Goal: Task Accomplishment & Management: Manage account settings

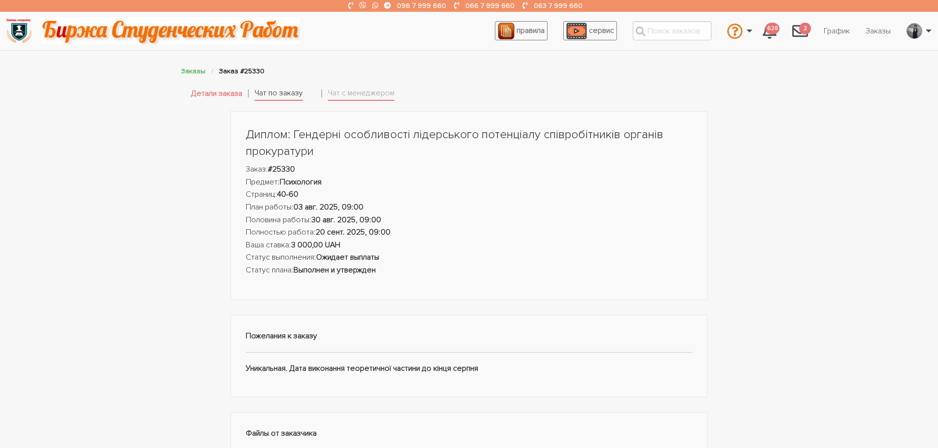
click at [265, 88] on link "Чат по заказу" at bounding box center [278, 94] width 48 height 14
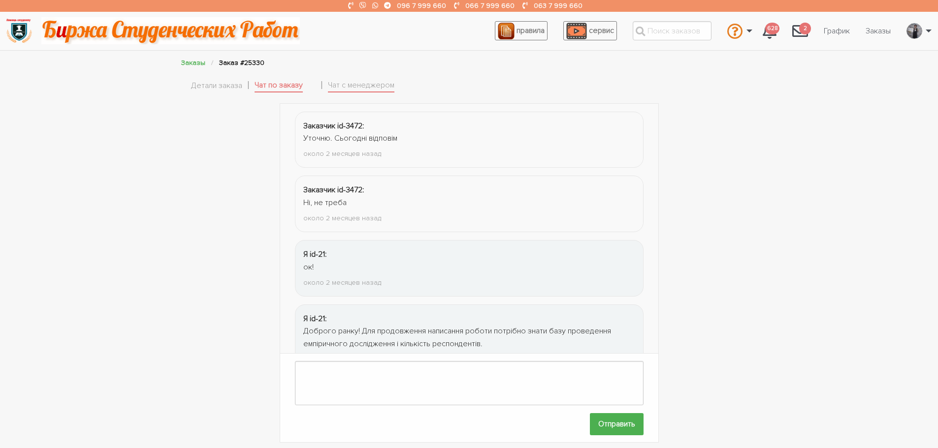
scroll to position [1317, 0]
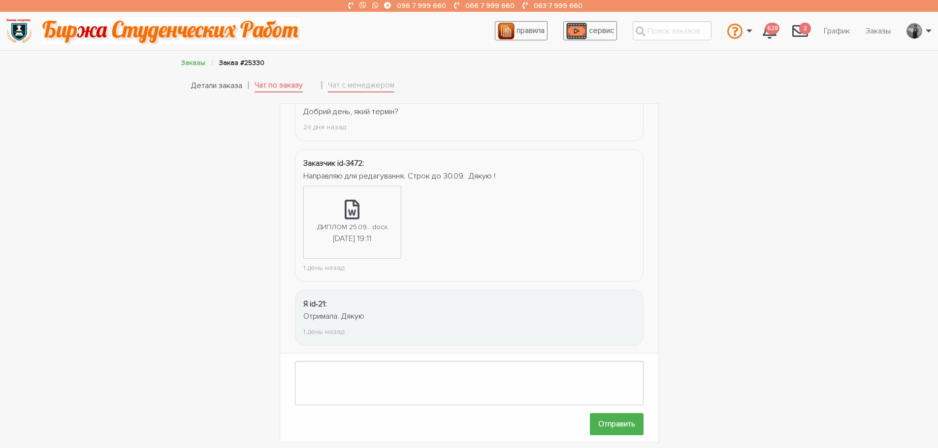
click at [210, 89] on link "Детали заказа" at bounding box center [216, 86] width 51 height 13
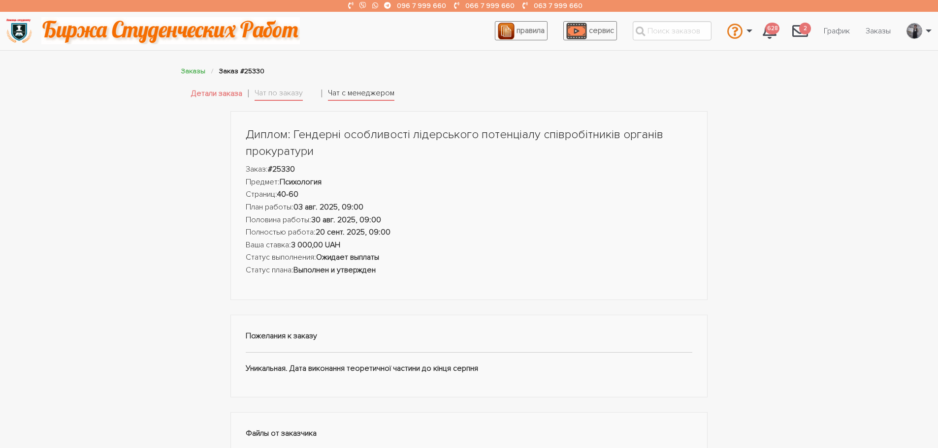
click at [341, 91] on link "Чат с менеджером" at bounding box center [361, 94] width 66 height 14
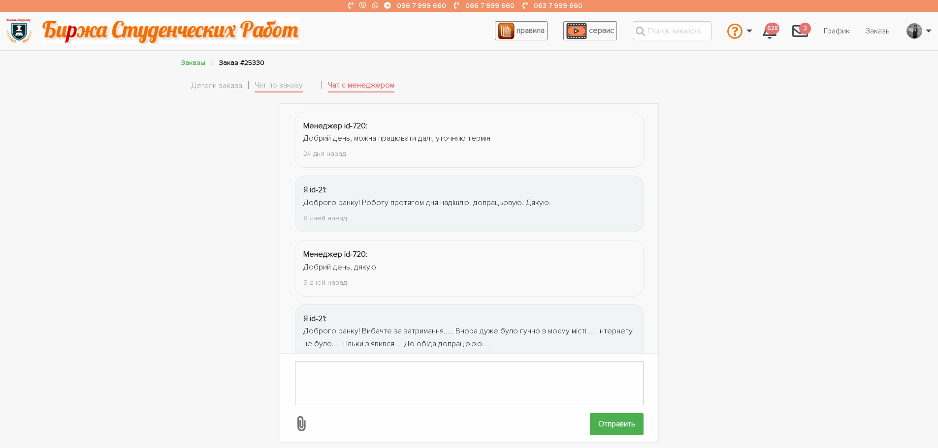
scroll to position [163, 0]
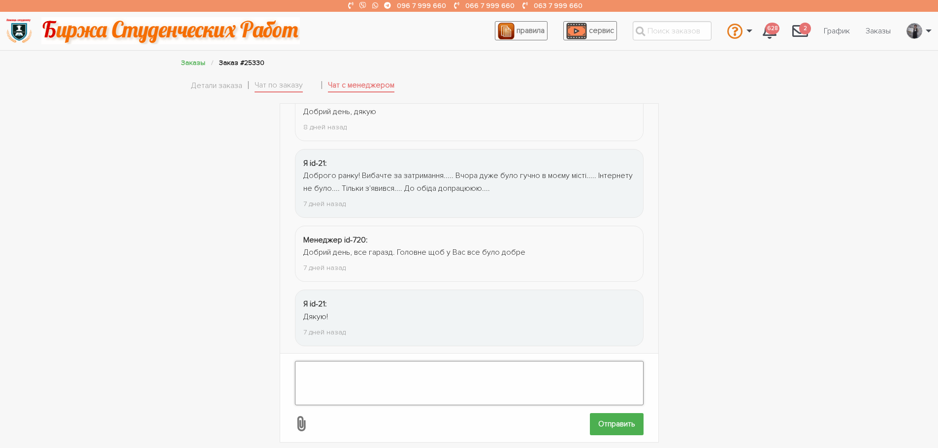
click at [376, 370] on textarea at bounding box center [469, 383] width 348 height 44
click at [581, 363] on textarea "Доброго ранку! Відправте, будь ласка, на допрацювання, щоб я могла завантаджити" at bounding box center [469, 383] width 348 height 44
click at [606, 363] on textarea "Доброго ранку! Відправте, будь ласка, на допрацювання, щоб я могла завантажити" at bounding box center [469, 383] width 348 height 44
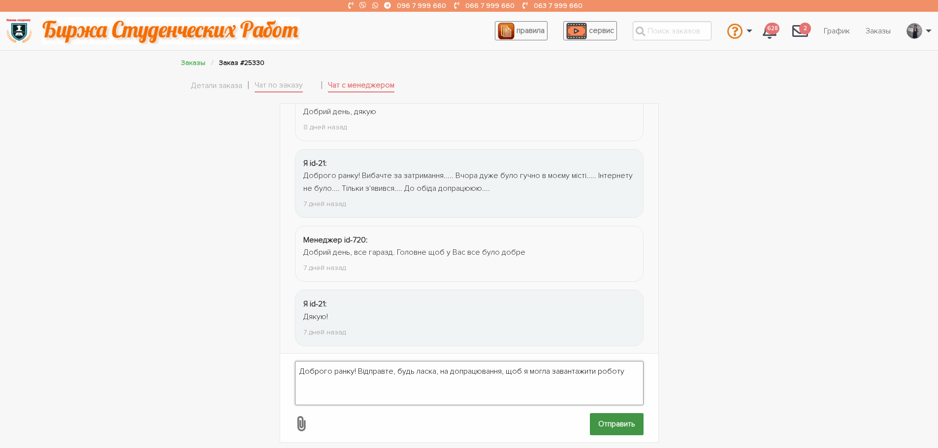
type textarea "Доброго ранку! Відправте, будь ласка, на допрацювання, щоб я могла завантажити …"
click at [617, 413] on input "Отправить" at bounding box center [617, 424] width 54 height 22
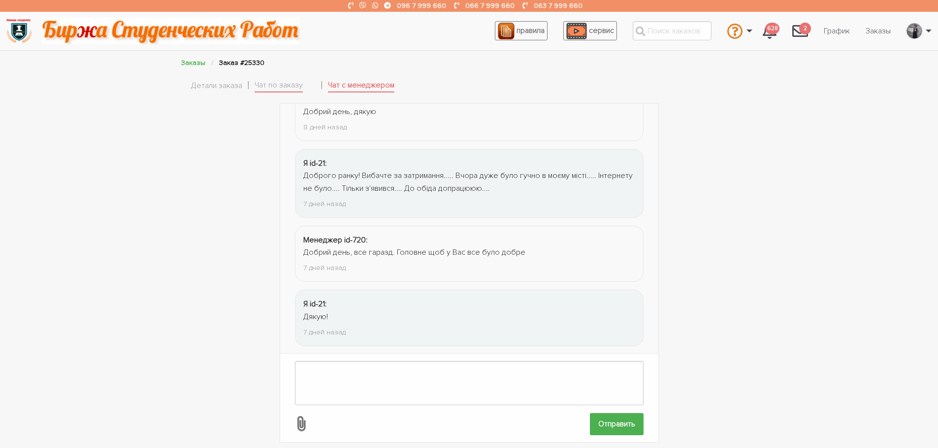
scroll to position [240, 0]
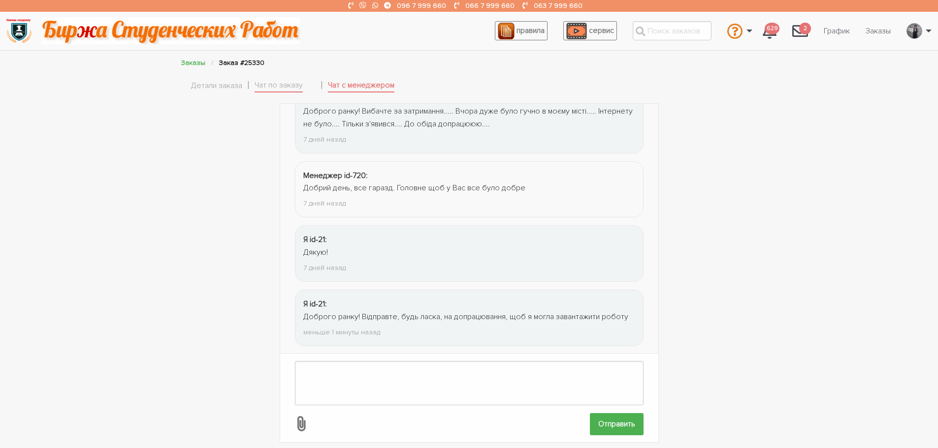
click at [190, 85] on div "Заказы Заказ #25330 Детали заказа Чат по заказу 0 Чат с менеджером 0" at bounding box center [469, 80] width 591 height 46
click at [215, 81] on link "Детали заказа" at bounding box center [216, 86] width 51 height 13
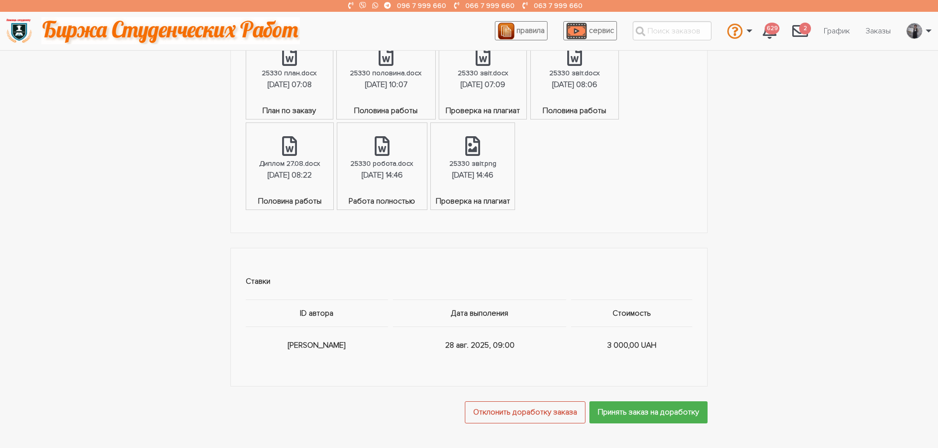
scroll to position [640, 0]
click at [631, 412] on input "Принять заказ на доработку" at bounding box center [648, 412] width 118 height 22
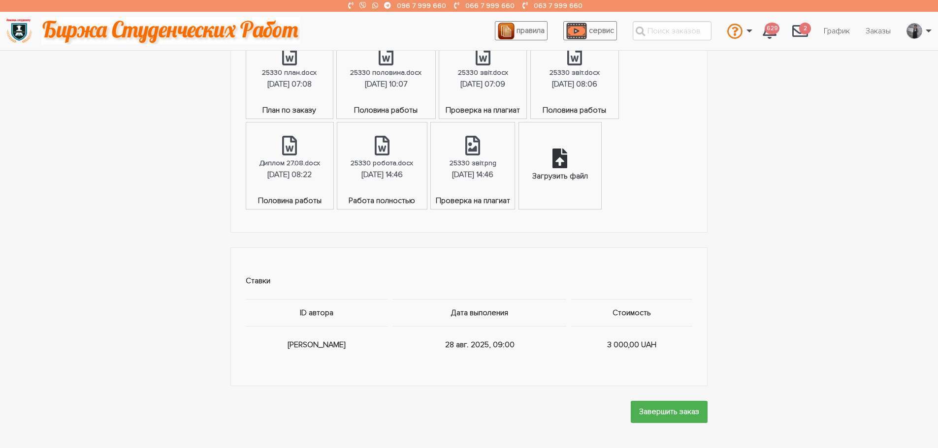
click at [588, 170] on div "Загрузить файл" at bounding box center [560, 176] width 56 height 13
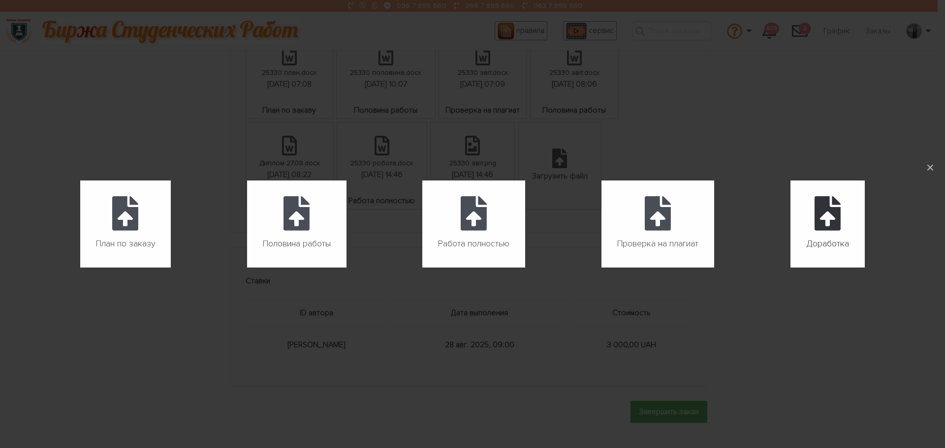
click at [817, 229] on icon at bounding box center [828, 213] width 26 height 34
click at [791, 268] on input "Доработка" at bounding box center [790, 268] width 0 height 0
